Goal: Information Seeking & Learning: Find specific fact

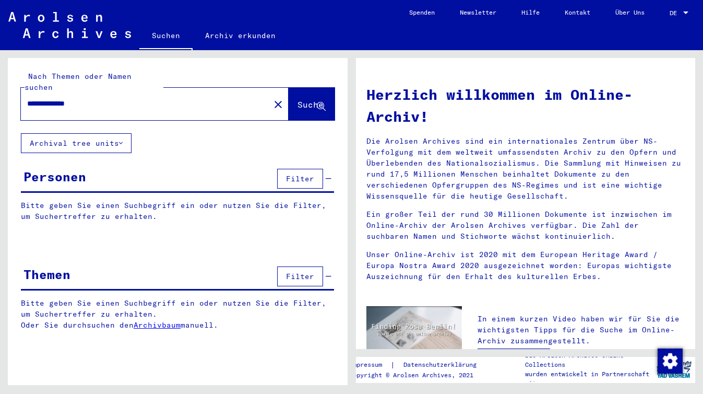
type input "**********"
click at [301, 105] on button "Suche" at bounding box center [312, 104] width 46 height 32
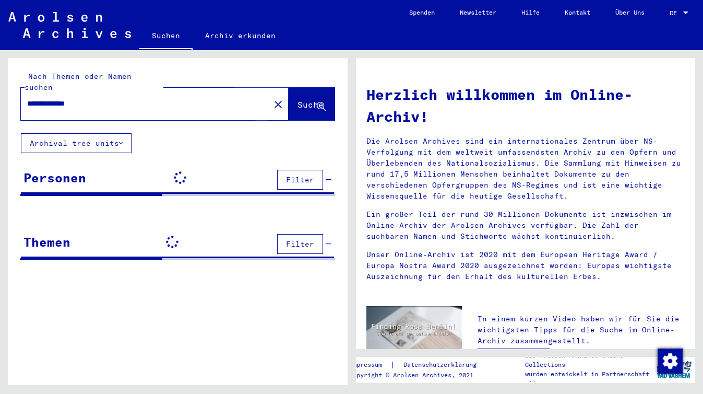
click at [299, 99] on span "Suche" at bounding box center [310, 104] width 26 height 10
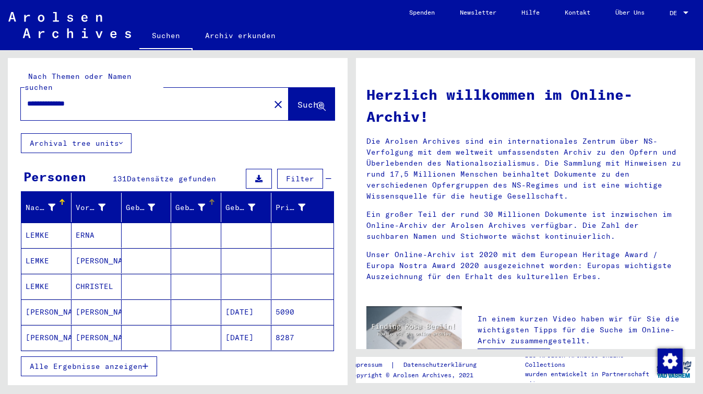
scroll to position [30, 0]
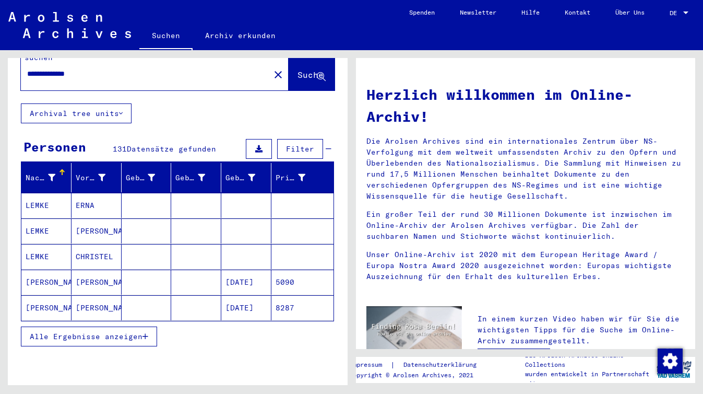
click at [81, 272] on mat-cell "[PERSON_NAME]" at bounding box center [96, 281] width 50 height 25
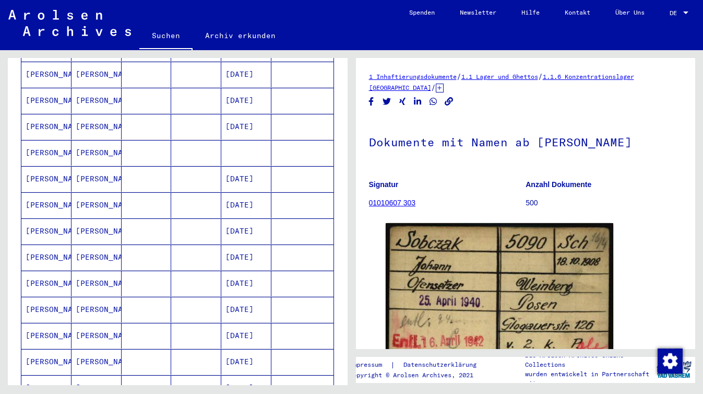
scroll to position [375, 0]
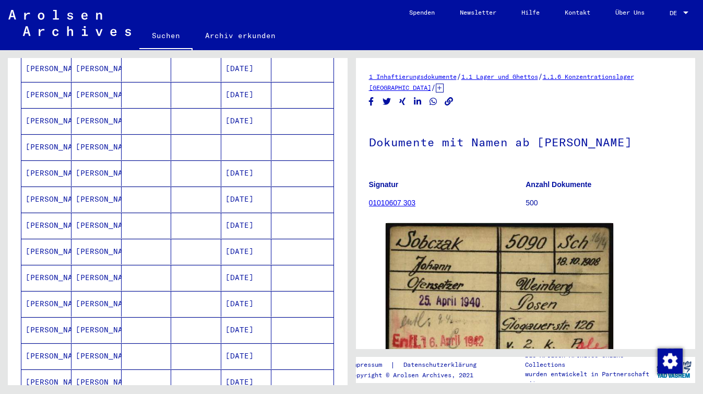
click at [82, 246] on mat-cell "[PERSON_NAME]" at bounding box center [96, 252] width 50 height 26
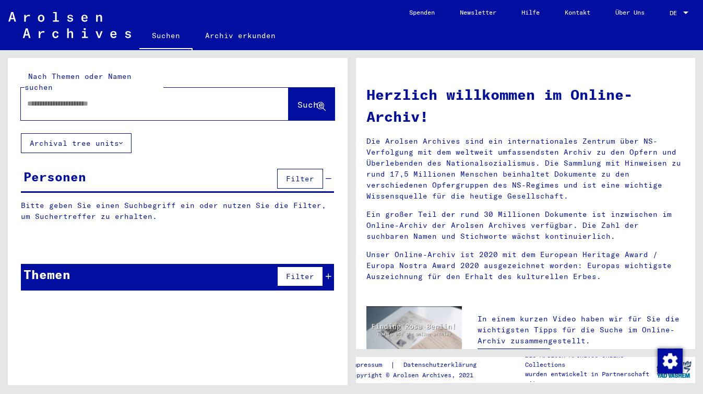
click at [72, 104] on div at bounding box center [139, 103] width 236 height 23
click at [69, 98] on input "text" at bounding box center [142, 103] width 230 height 11
paste input "**********"
type input "**********"
click at [289, 91] on button "Suche" at bounding box center [312, 104] width 46 height 32
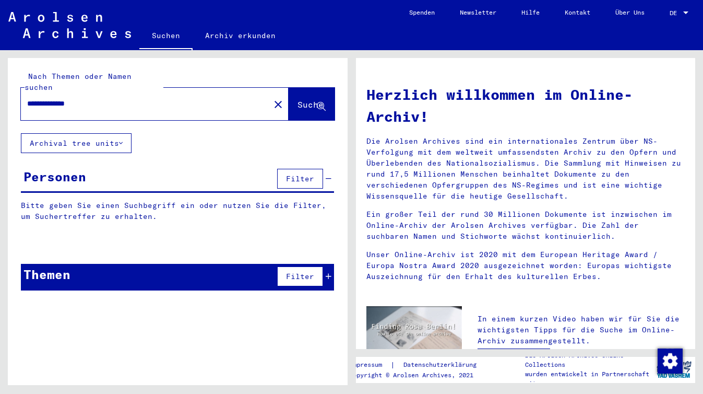
click at [305, 99] on span "Suche" at bounding box center [310, 104] width 26 height 10
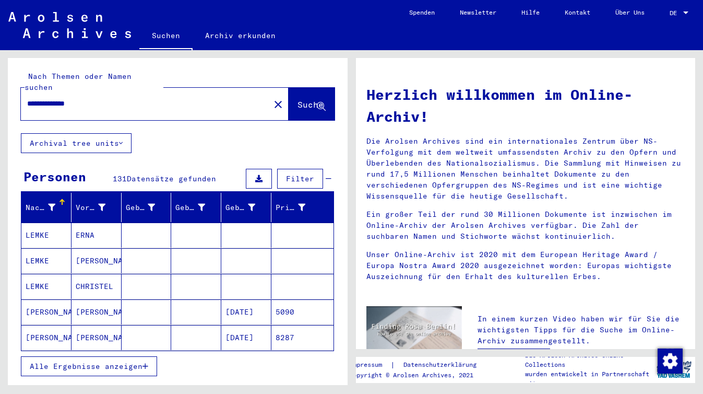
click at [97, 327] on mat-cell "[PERSON_NAME]" at bounding box center [96, 337] width 50 height 25
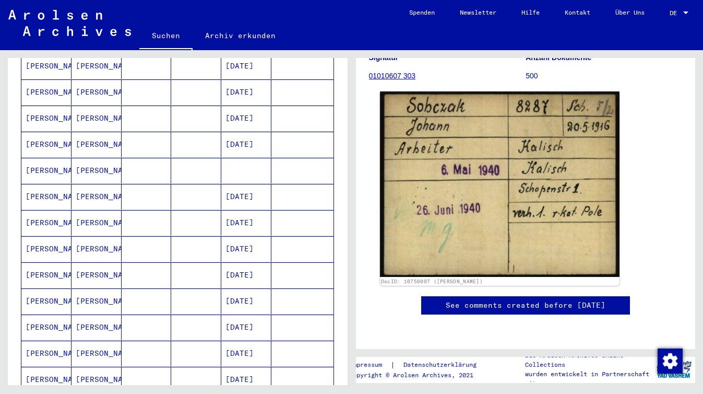
scroll to position [170, 0]
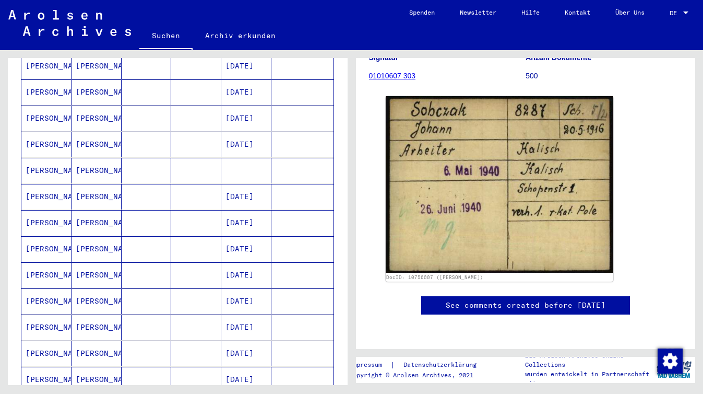
click at [56, 243] on mat-cell "[PERSON_NAME]" at bounding box center [46, 249] width 50 height 26
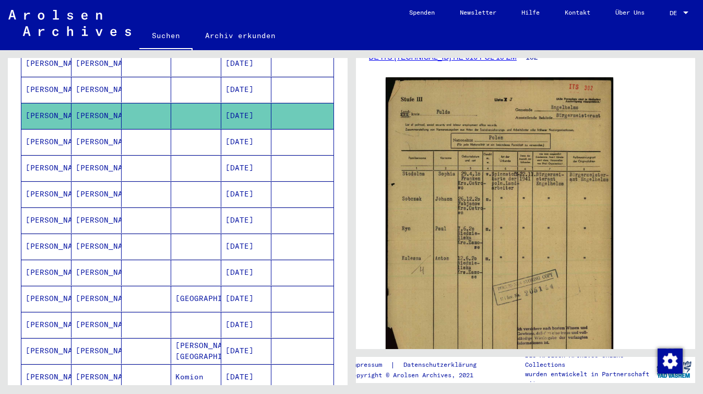
scroll to position [486, 0]
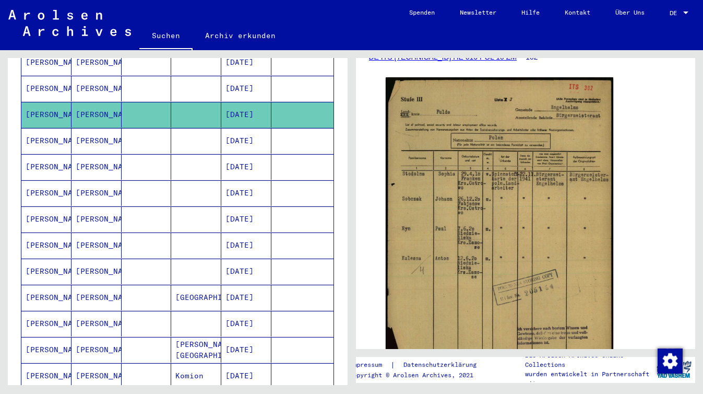
click at [84, 314] on mat-cell "[PERSON_NAME]" at bounding box center [96, 324] width 50 height 26
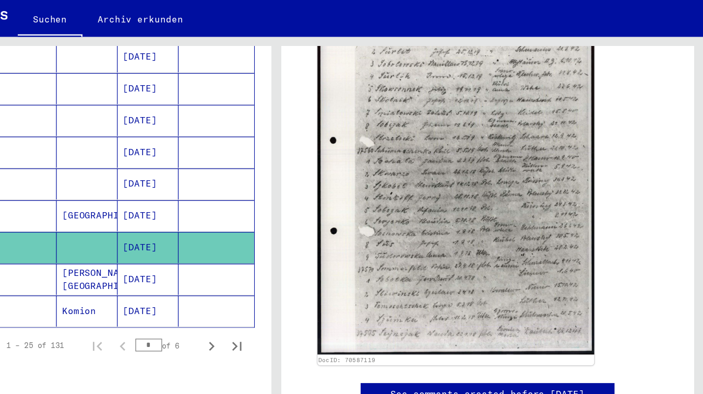
scroll to position [587, 0]
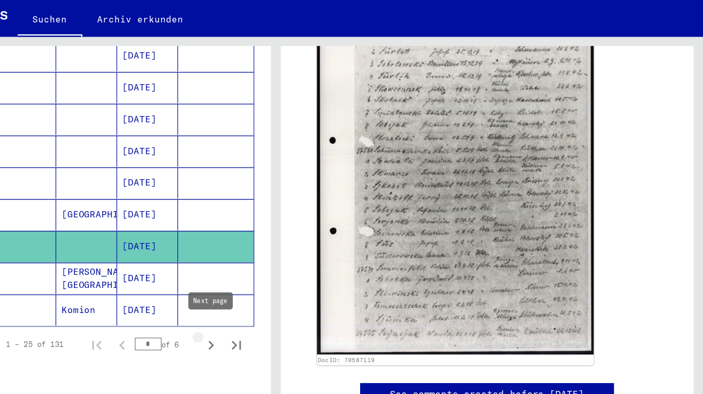
click at [296, 296] on icon "Next page" at bounding box center [298, 303] width 15 height 15
type input "*"
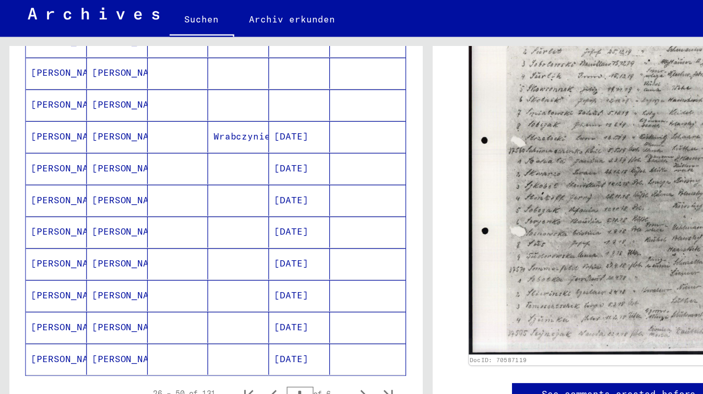
scroll to position [527, 0]
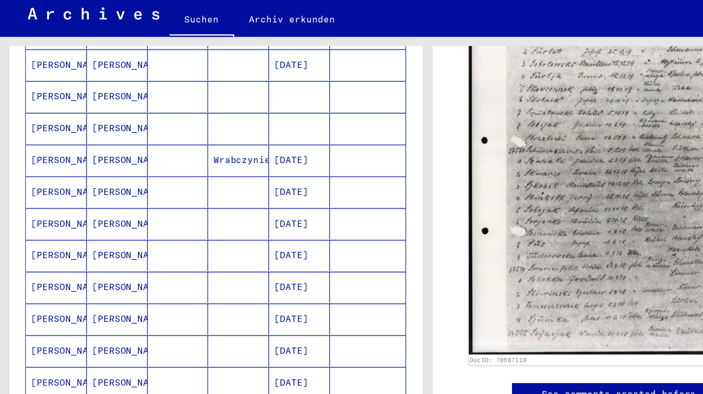
click at [90, 192] on mat-cell "[PERSON_NAME]" at bounding box center [96, 204] width 50 height 26
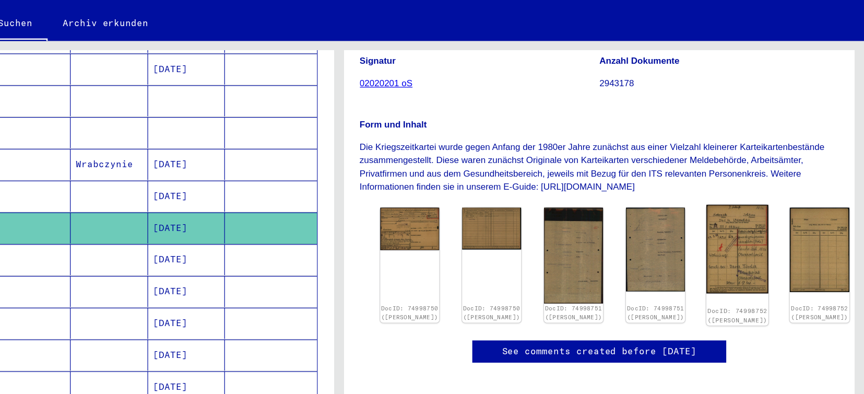
scroll to position [159, 0]
click at [702, 219] on img at bounding box center [759, 221] width 51 height 73
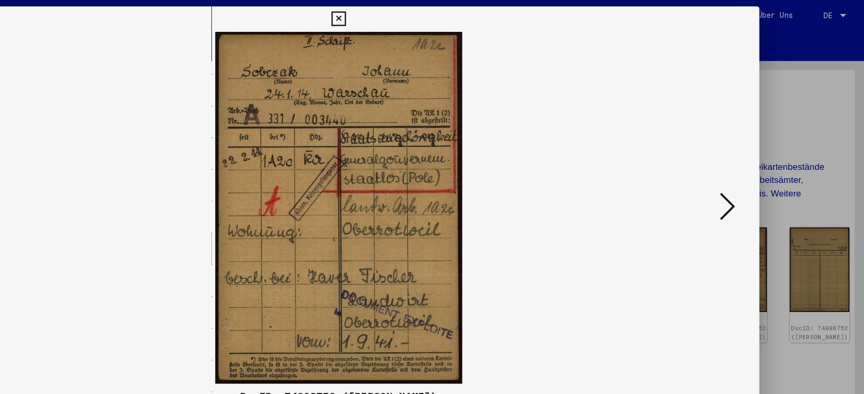
click at [433, 17] on icon at bounding box center [432, 15] width 12 height 13
